Goal: Register for event/course

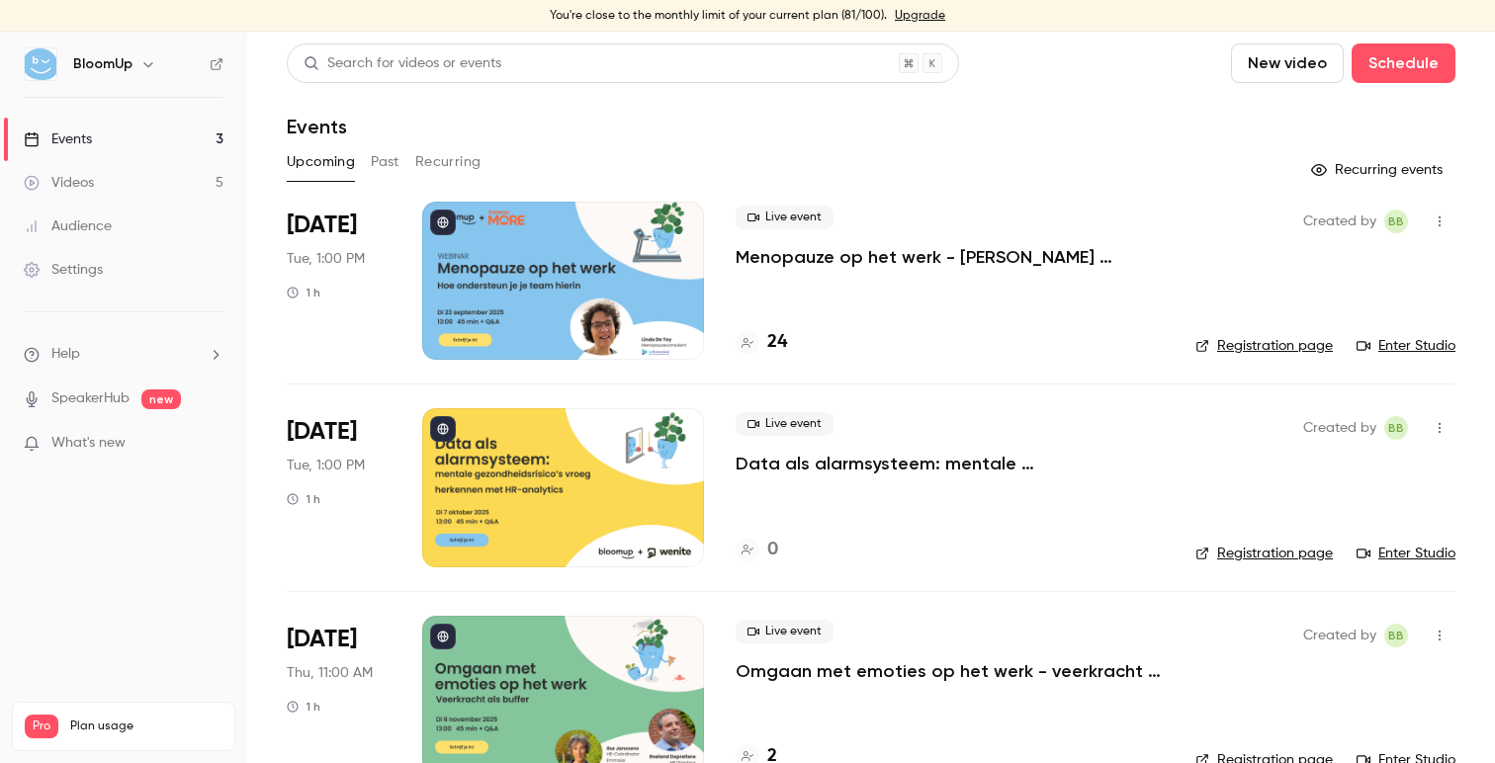
click at [739, 115] on div "Events" at bounding box center [871, 127] width 1169 height 24
click at [825, 253] on p "Menopauze op het werk - [PERSON_NAME] ondersteun je je team hierin" at bounding box center [950, 257] width 428 height 24
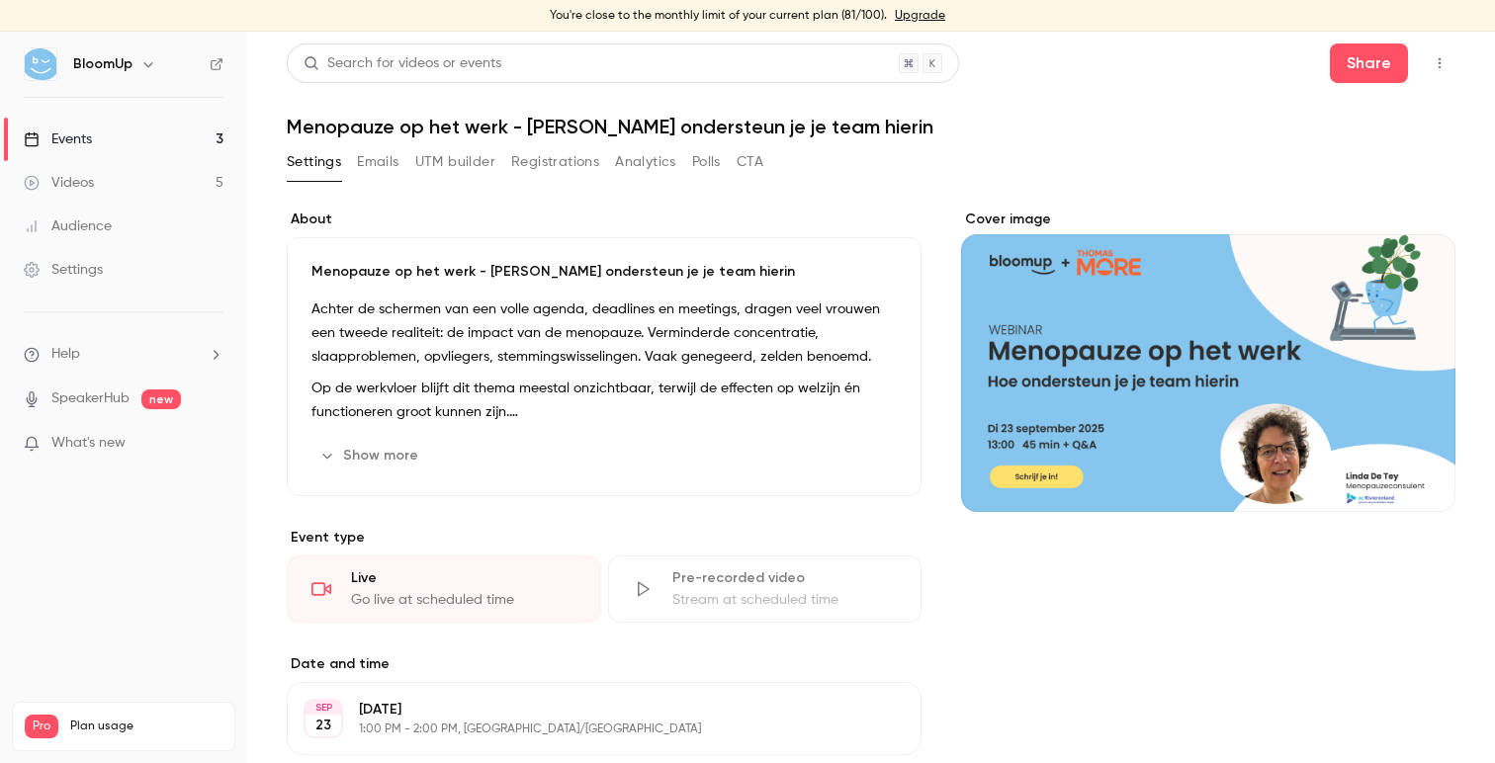
click at [132, 143] on link "Events 3" at bounding box center [123, 140] width 247 height 44
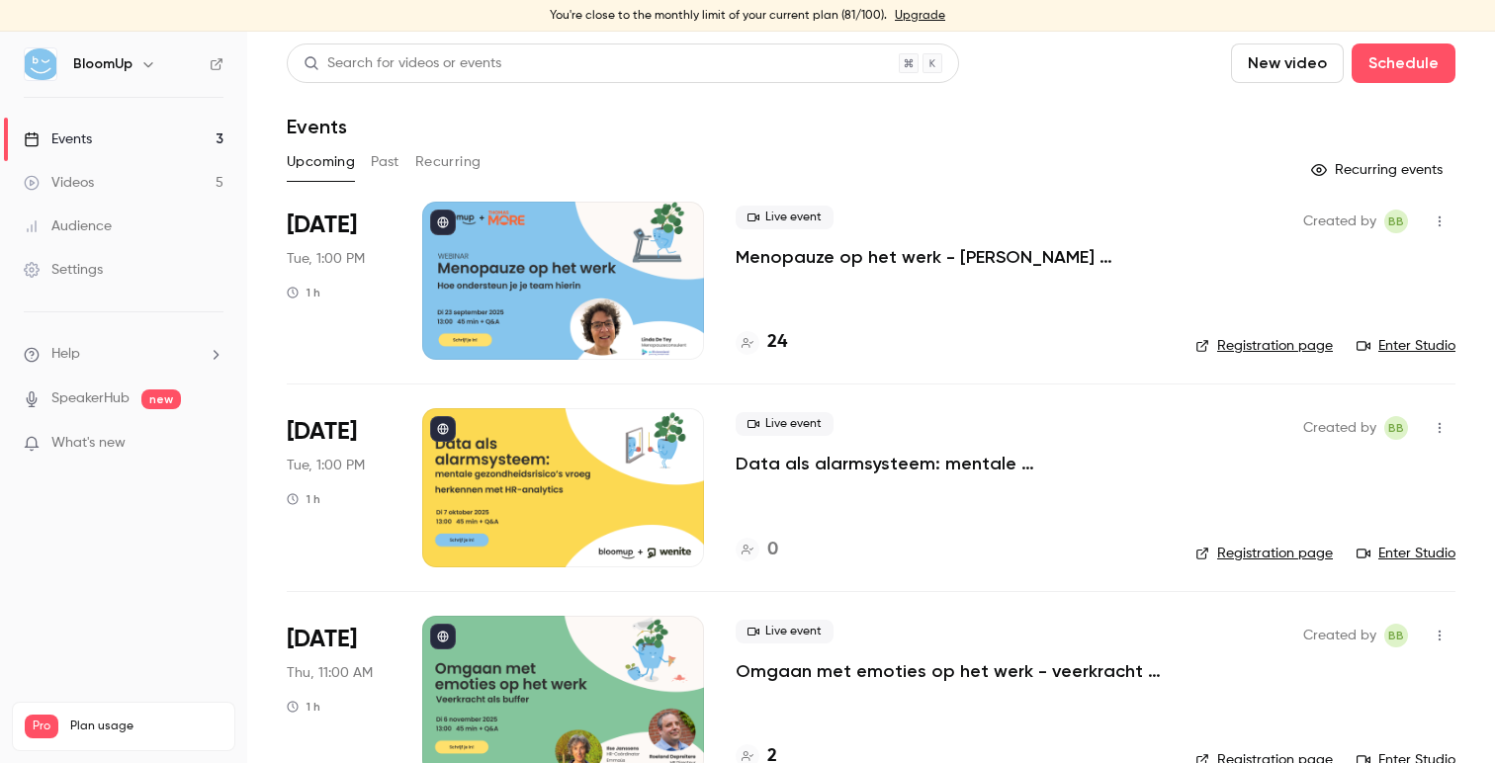
click at [1295, 341] on link "Registration page" at bounding box center [1264, 346] width 137 height 20
